Goal: Book appointment/travel/reservation

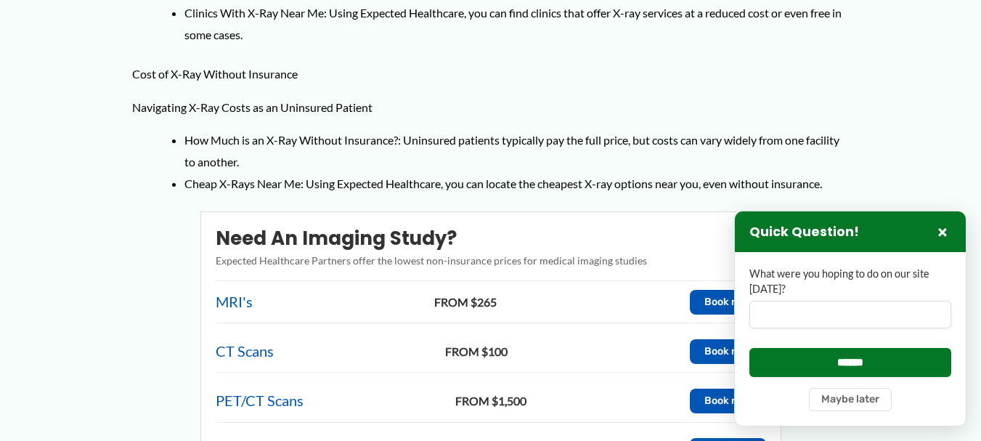
scroll to position [944, 0]
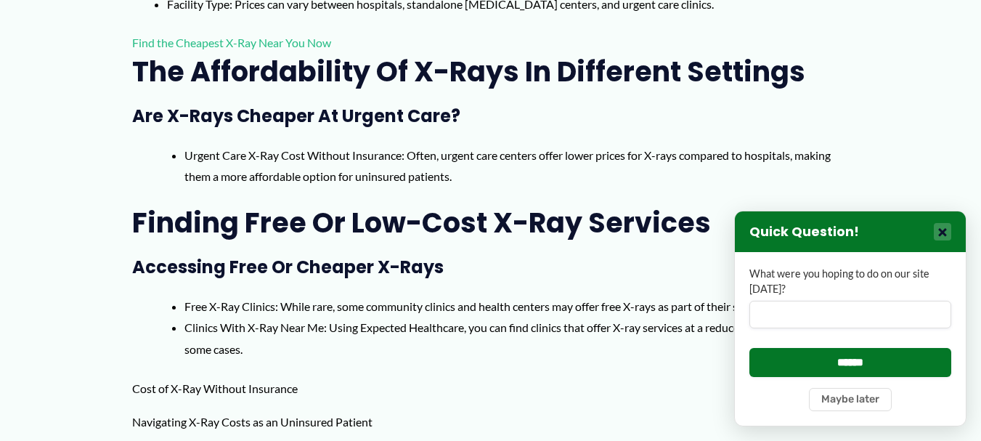
click at [939, 228] on button "×" at bounding box center [942, 231] width 17 height 17
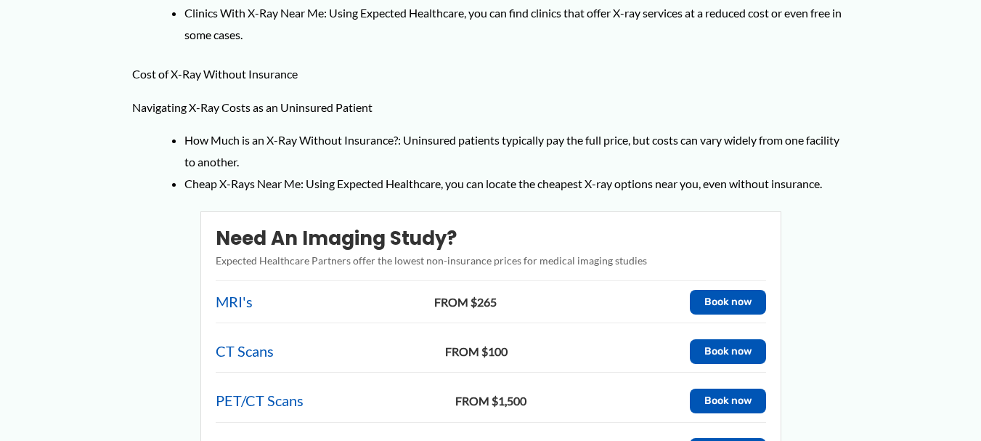
scroll to position [1574, 0]
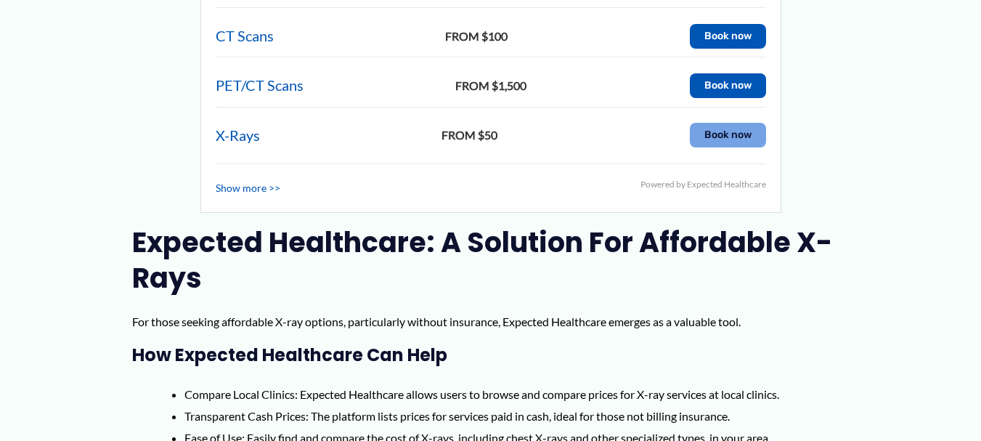
click at [728, 123] on button "Book now" at bounding box center [728, 135] width 76 height 25
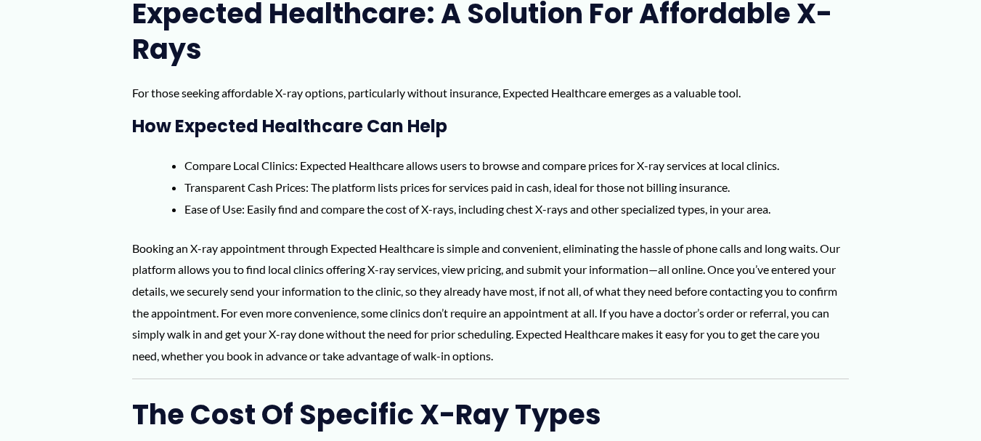
scroll to position [1488, 0]
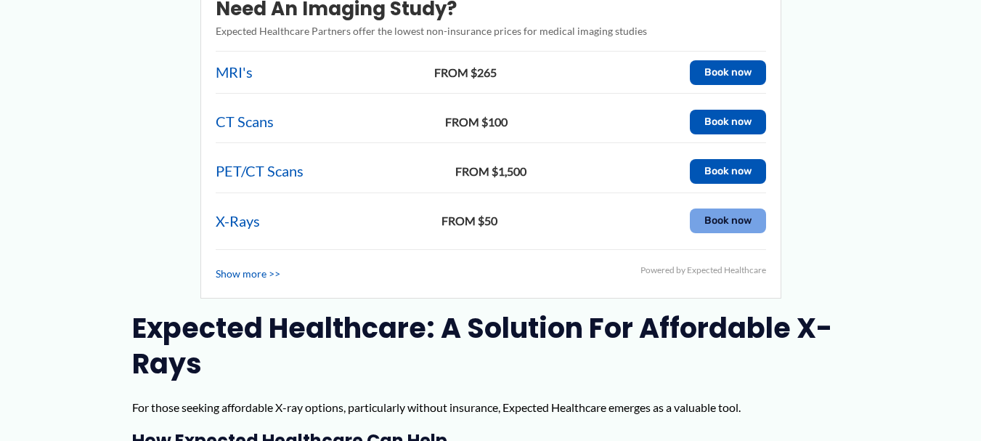
click at [734, 208] on button "Book now" at bounding box center [728, 220] width 76 height 25
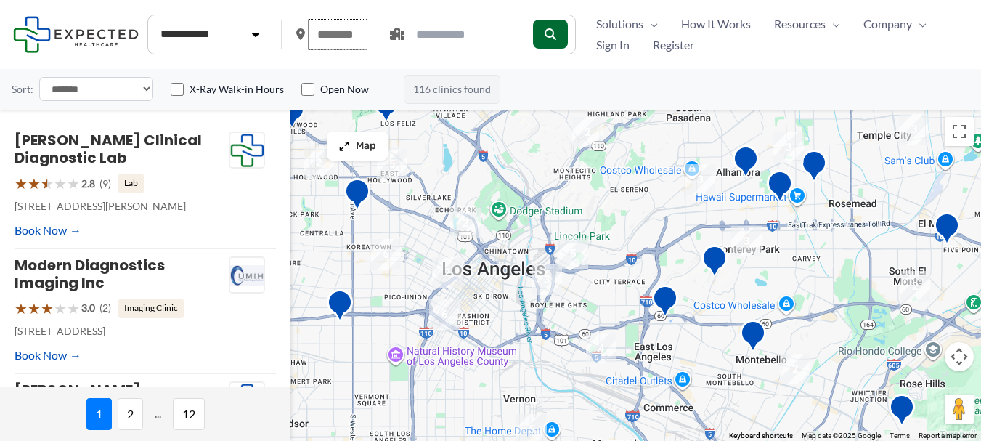
click at [331, 33] on input "text" at bounding box center [338, 34] width 60 height 31
type input "*****"
click at [556, 35] on icon "submit" at bounding box center [550, 34] width 12 height 12
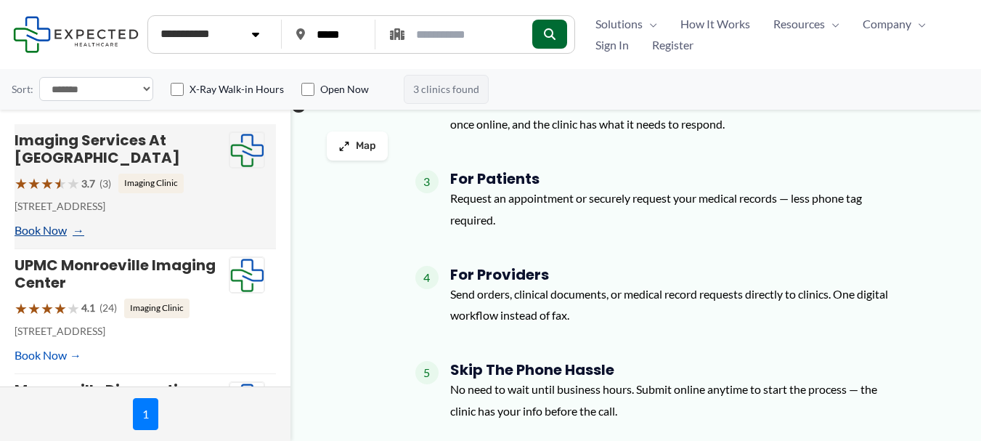
click at [42, 227] on link "Book Now" at bounding box center [48, 230] width 67 height 22
type input "**********"
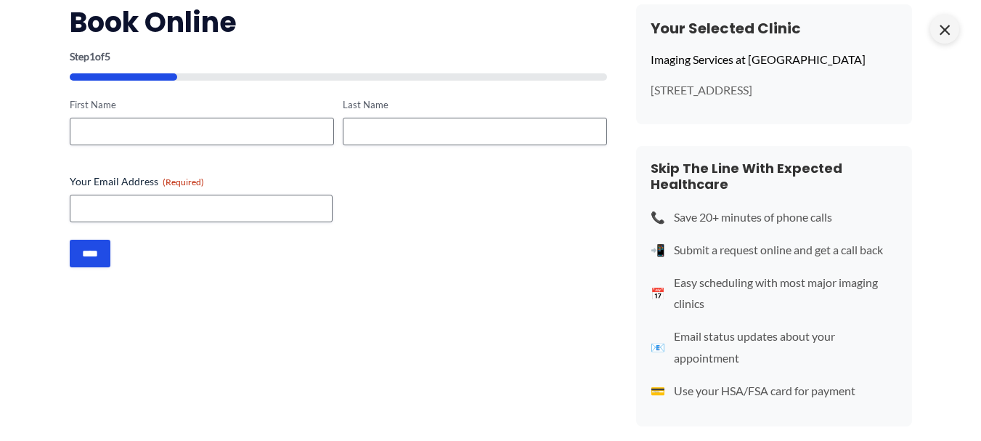
scroll to position [68, 0]
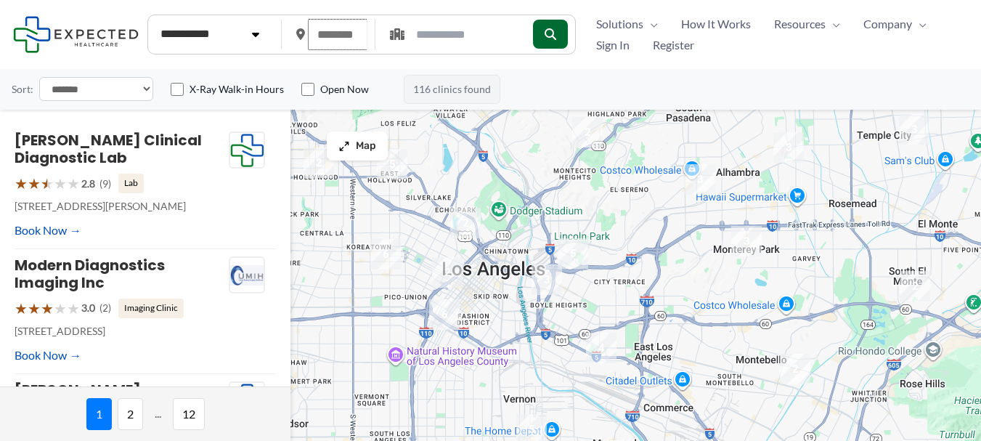
click at [325, 45] on input "text" at bounding box center [338, 34] width 60 height 31
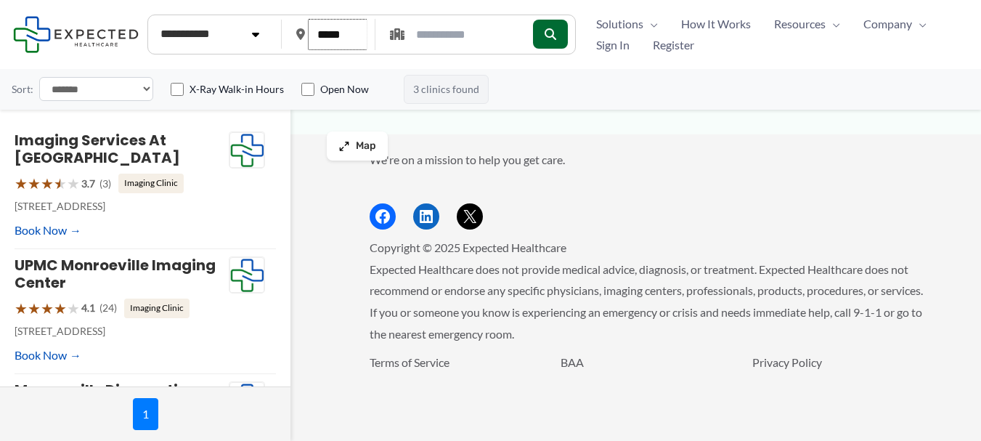
type input "*****"
drag, startPoint x: 291, startPoint y: 235, endPoint x: 284, endPoint y: 277, distance: 43.3
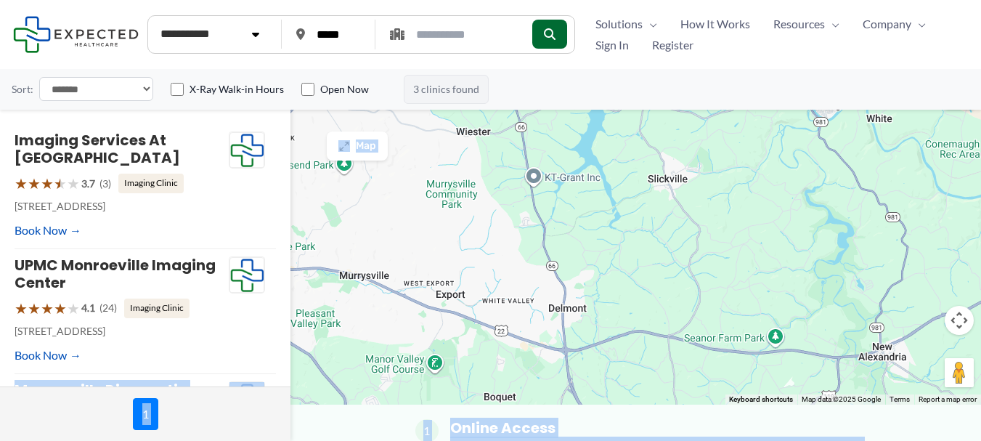
scroll to position [40, 0]
